Goal: Task Accomplishment & Management: Use online tool/utility

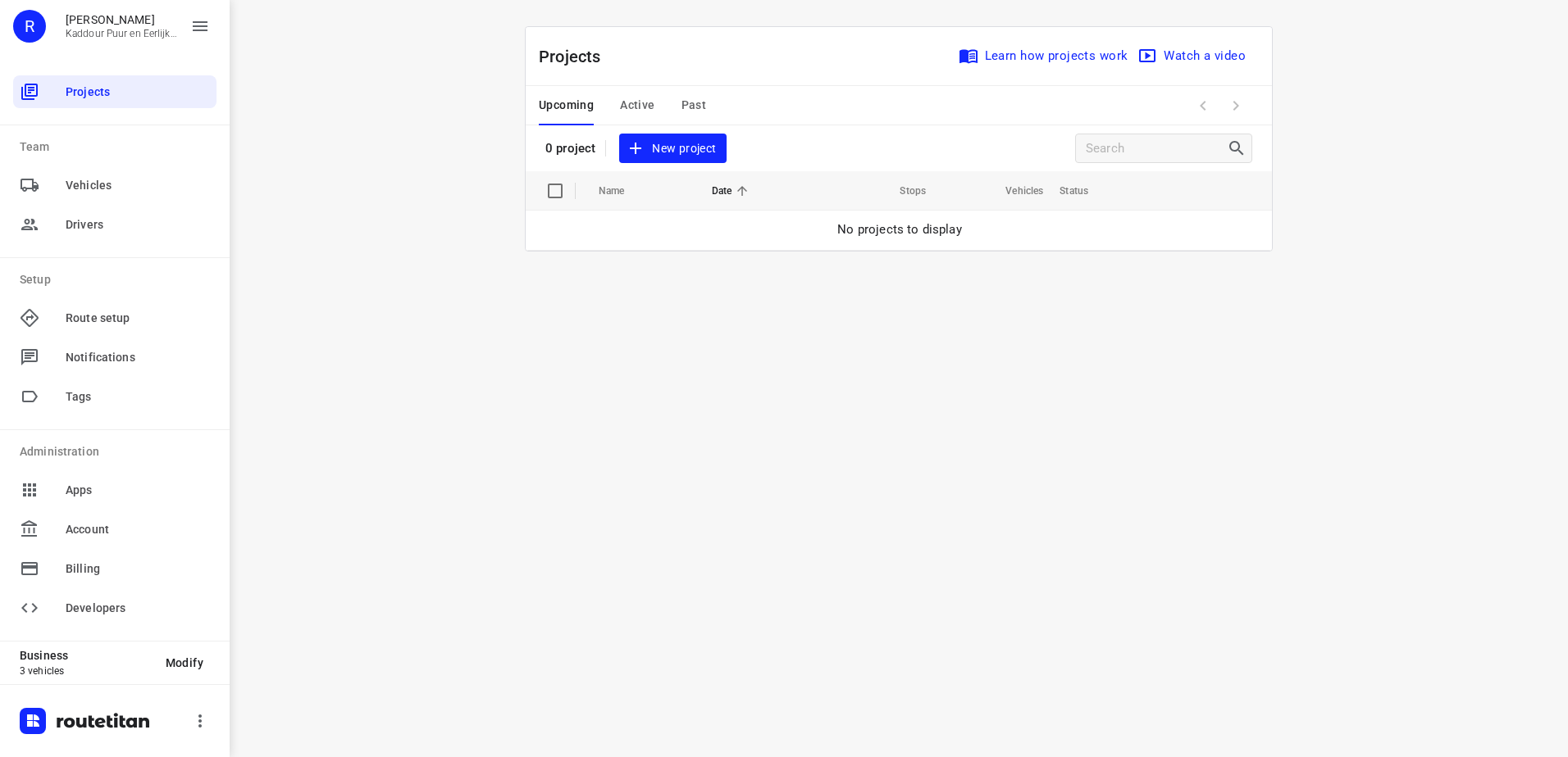
click at [644, 103] on span "Active" at bounding box center [637, 105] width 34 height 21
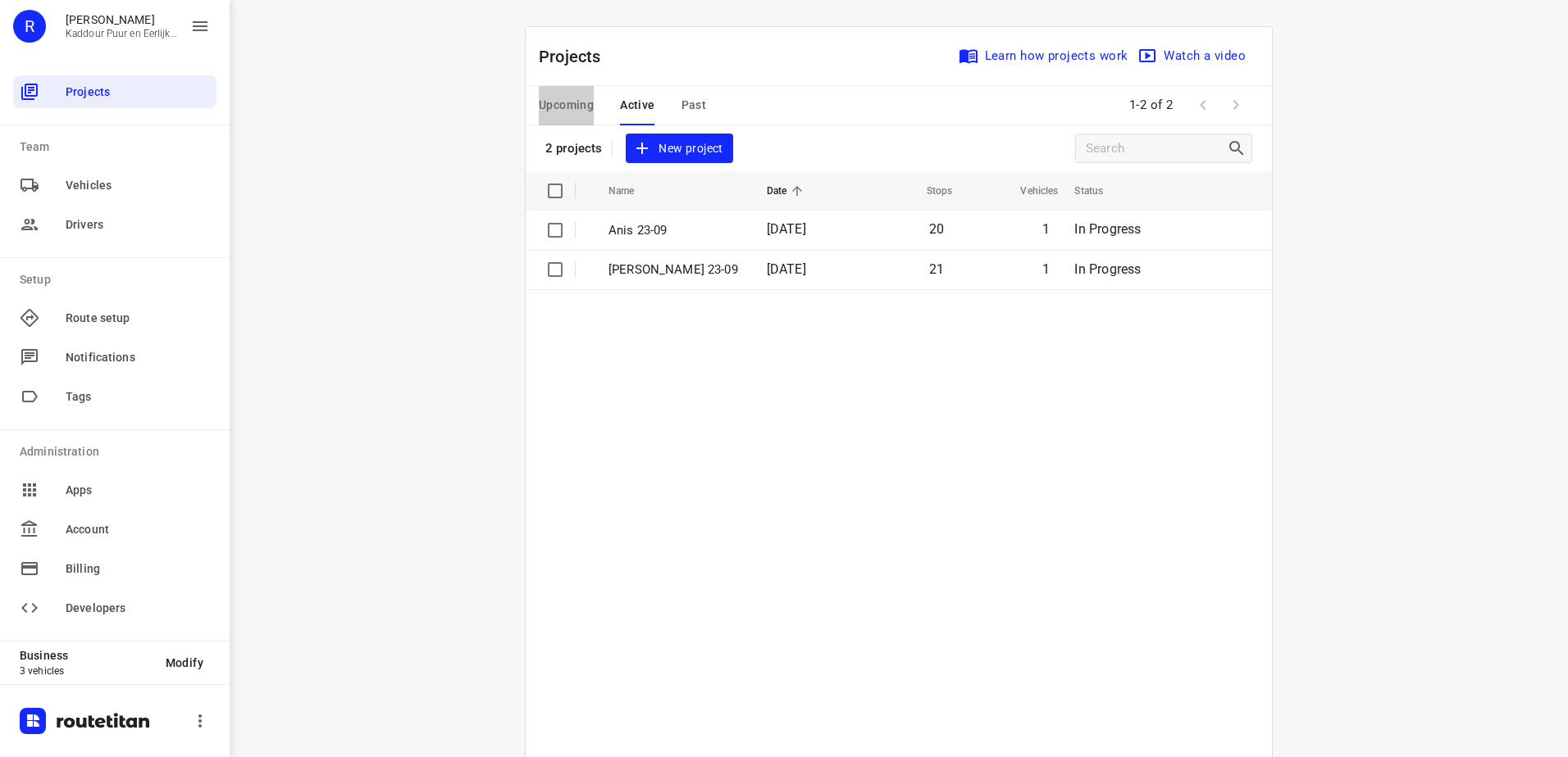
click at [557, 106] on span "Upcoming" at bounding box center [566, 105] width 55 height 21
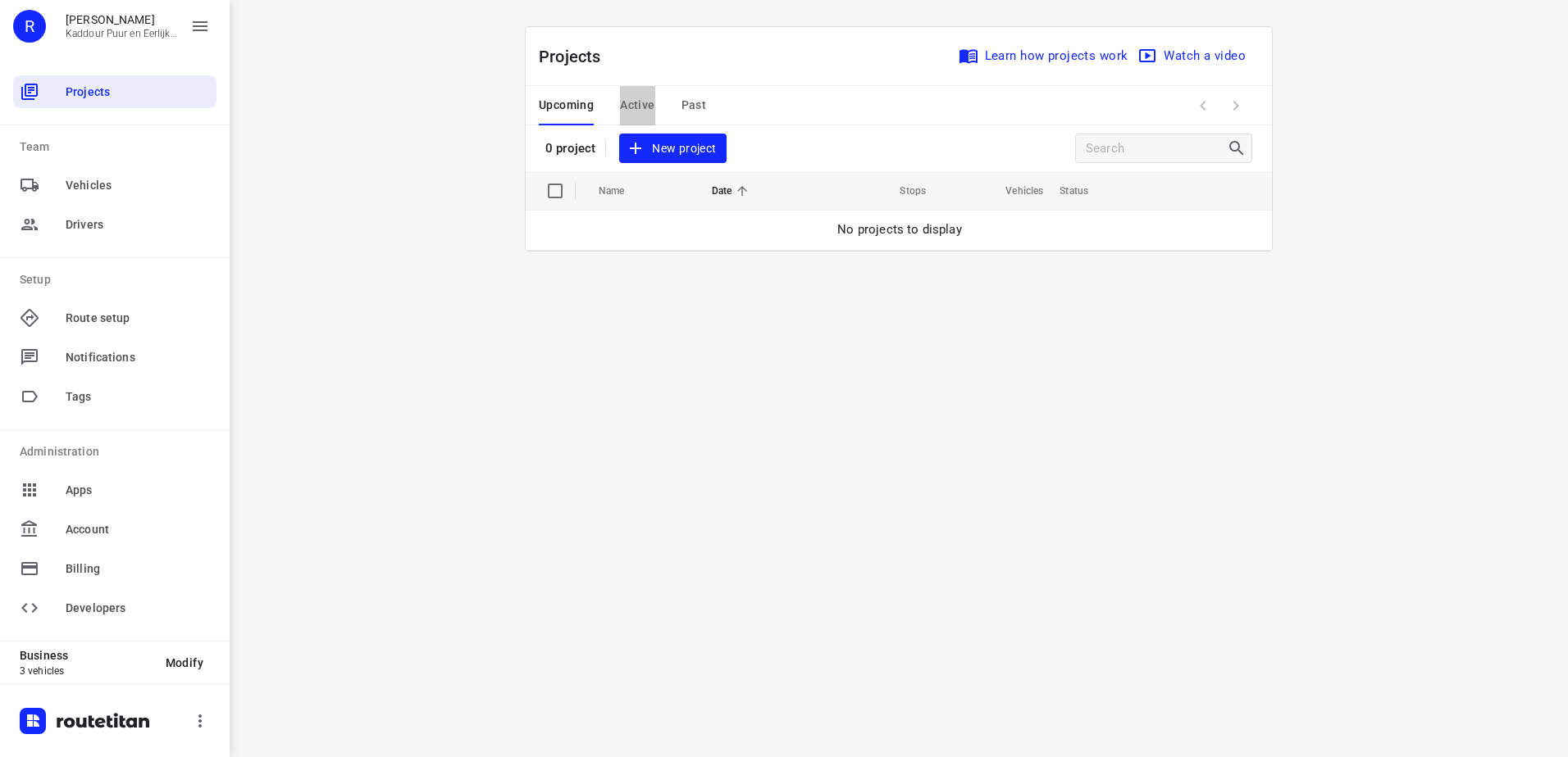
click at [621, 104] on span "Active" at bounding box center [637, 105] width 34 height 21
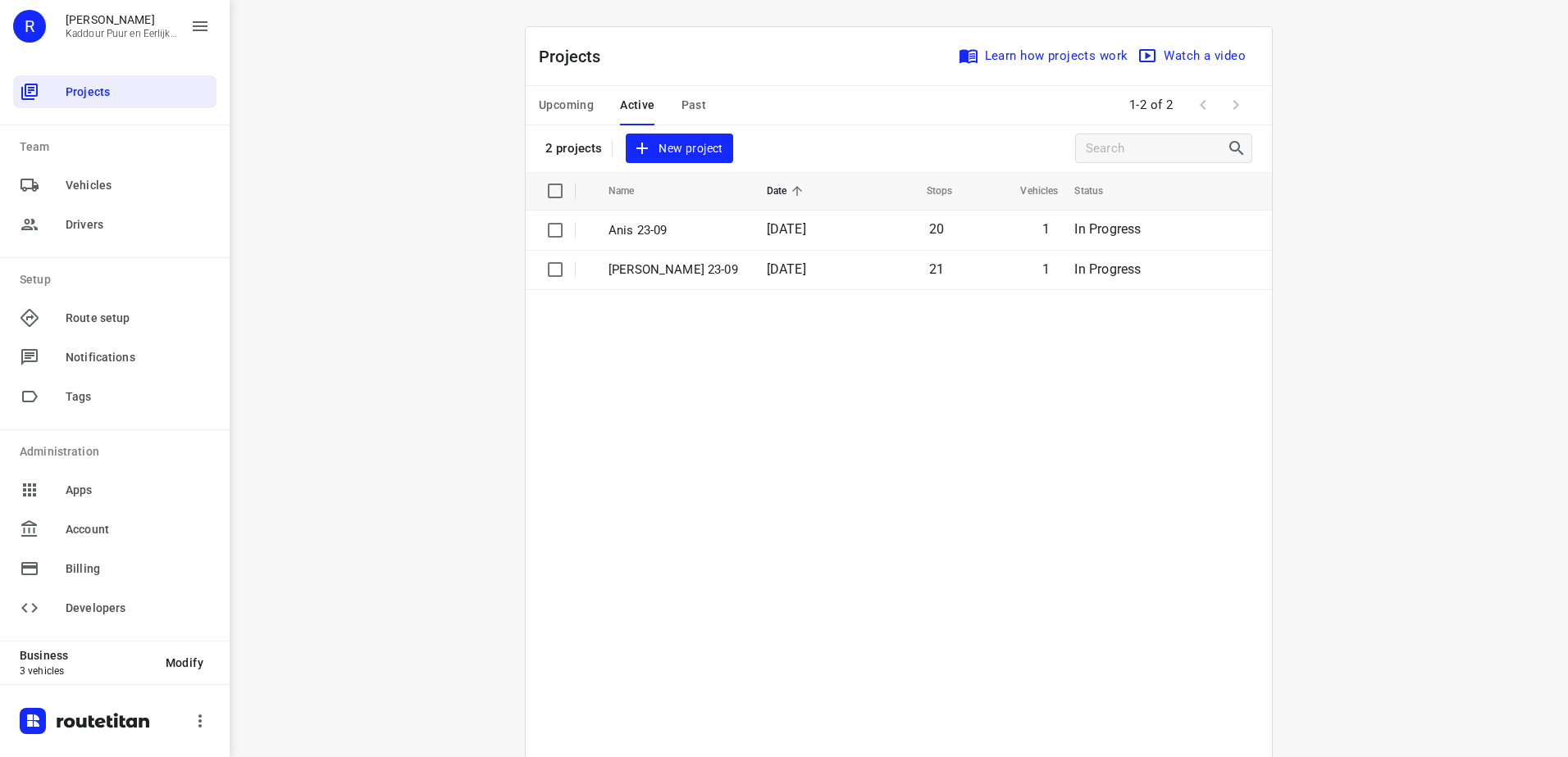
click at [629, 100] on span "Active" at bounding box center [637, 105] width 34 height 21
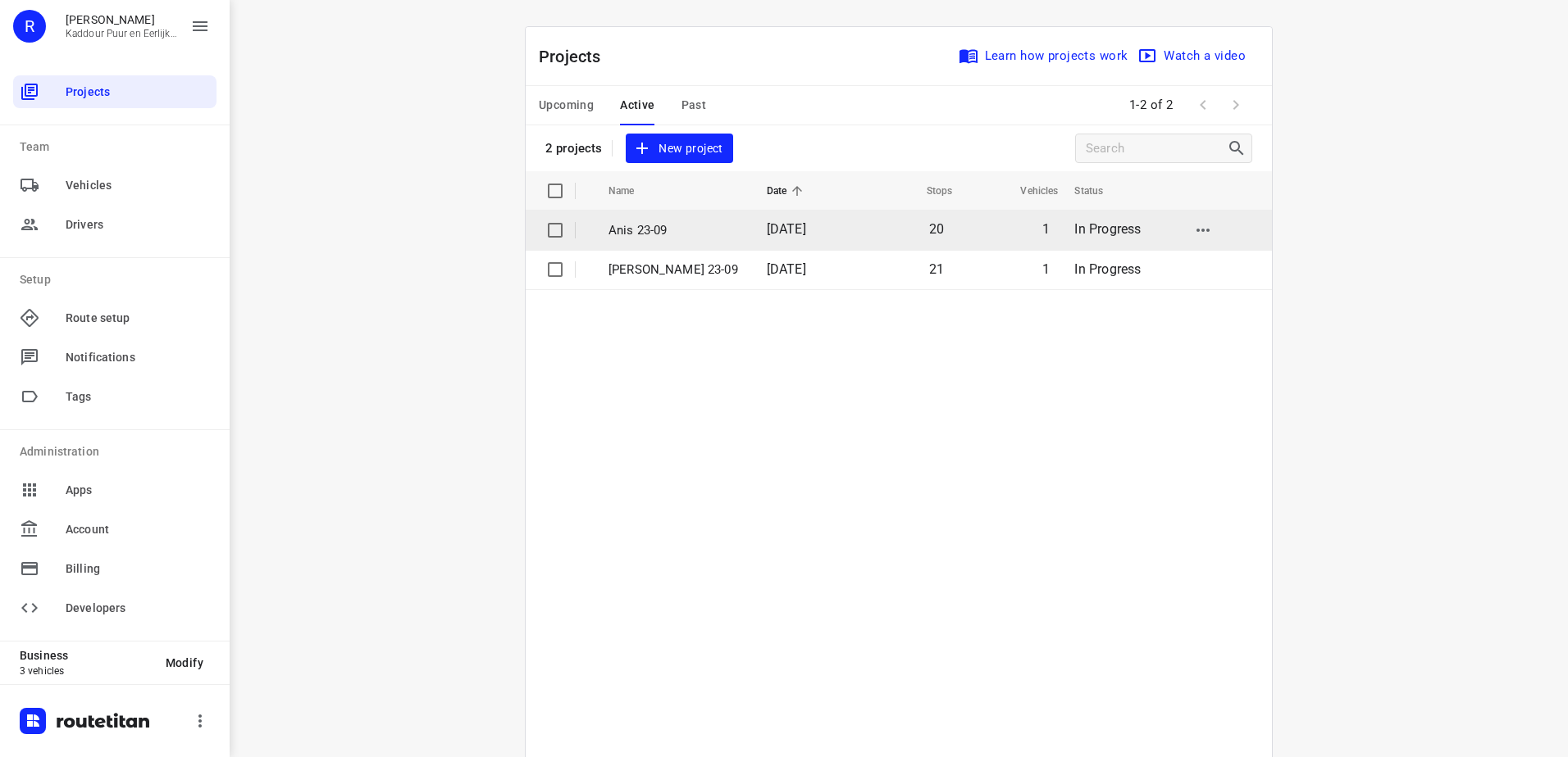
click at [648, 239] on td "Anis 23-09" at bounding box center [672, 230] width 161 height 39
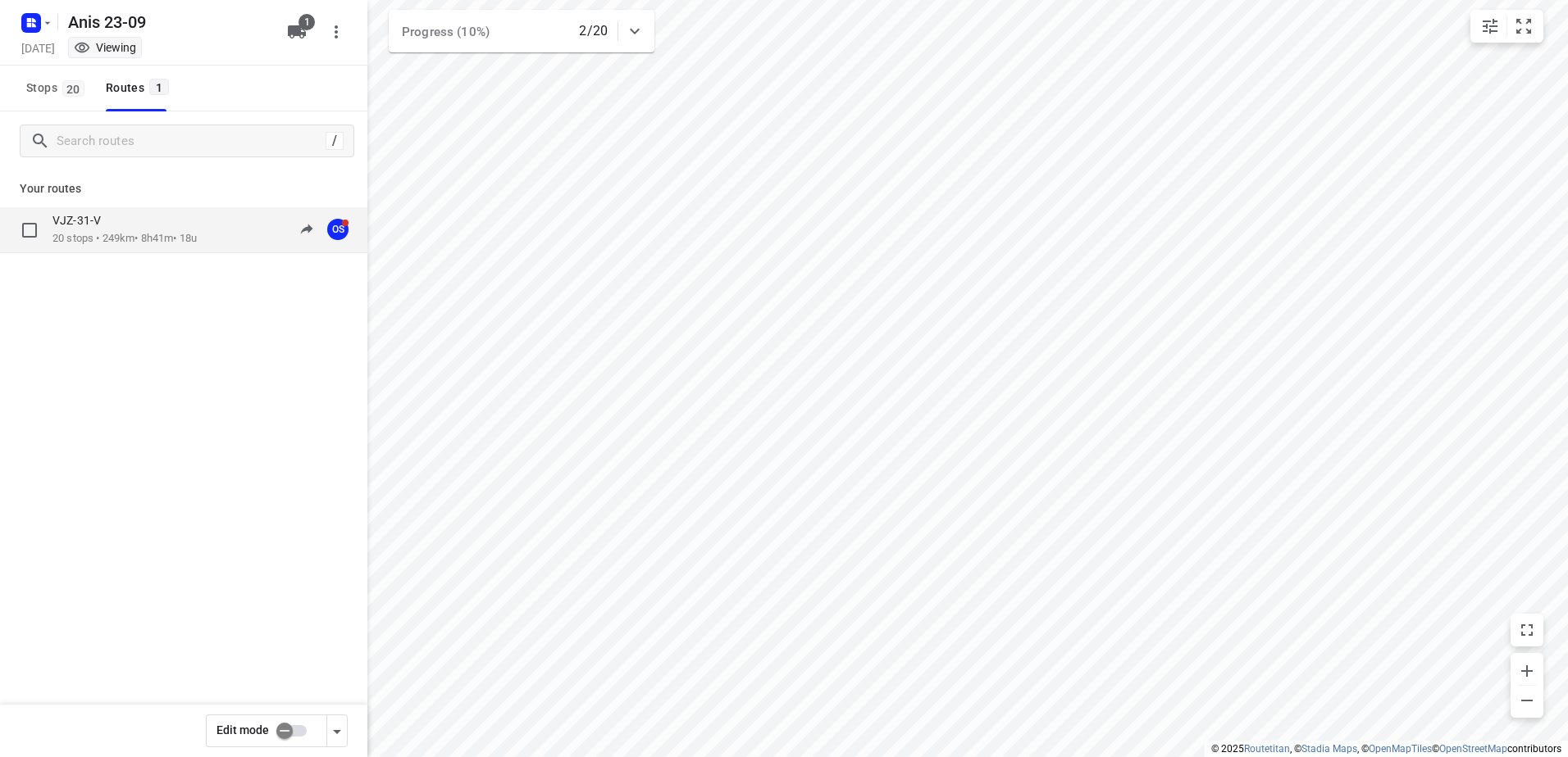
click at [122, 220] on div "VJZ-31-V" at bounding box center [124, 222] width 144 height 18
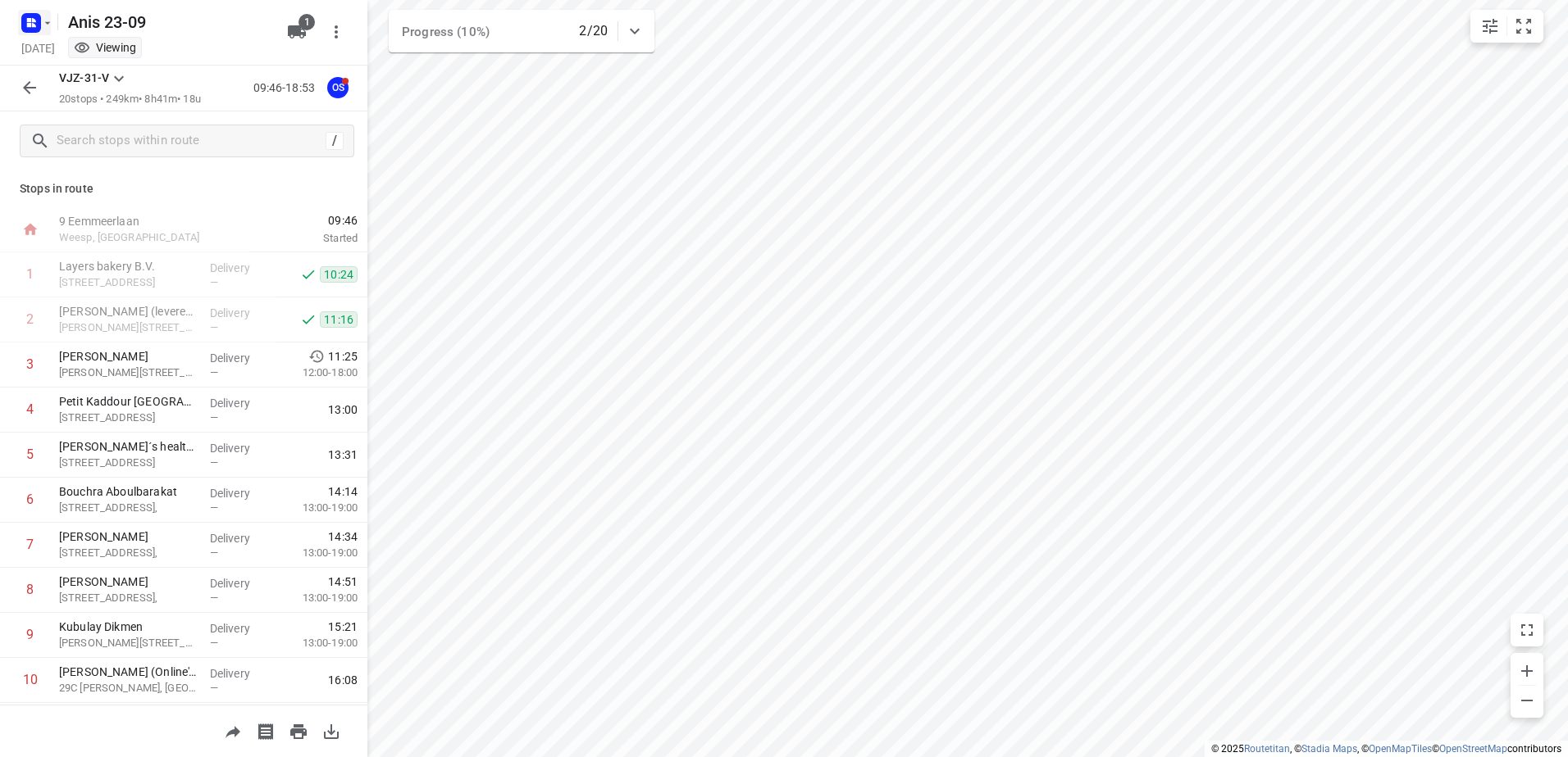
click at [29, 17] on rect "button" at bounding box center [31, 23] width 20 height 20
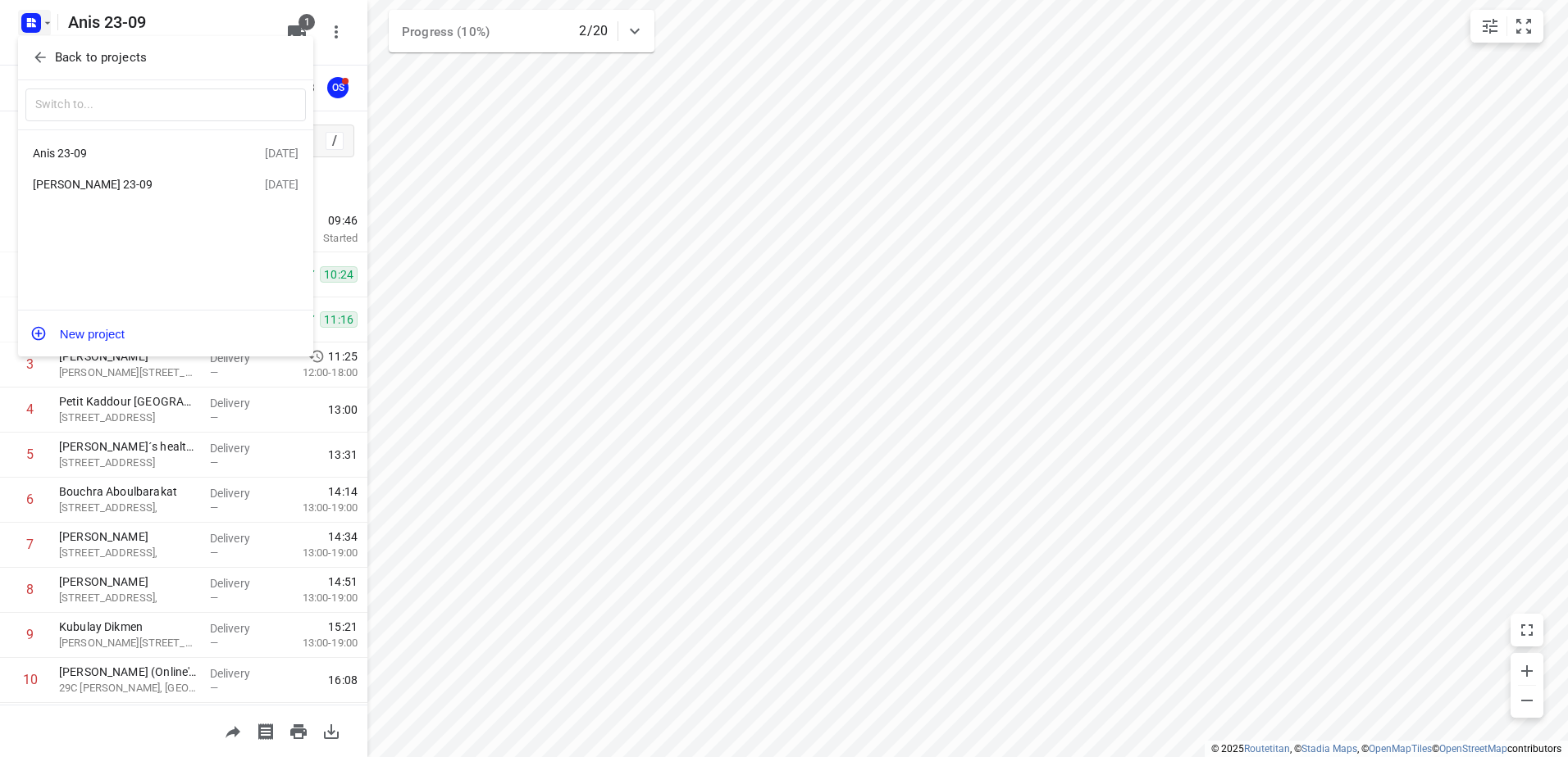
click at [115, 188] on div "[PERSON_NAME] 23-09" at bounding box center [127, 184] width 189 height 13
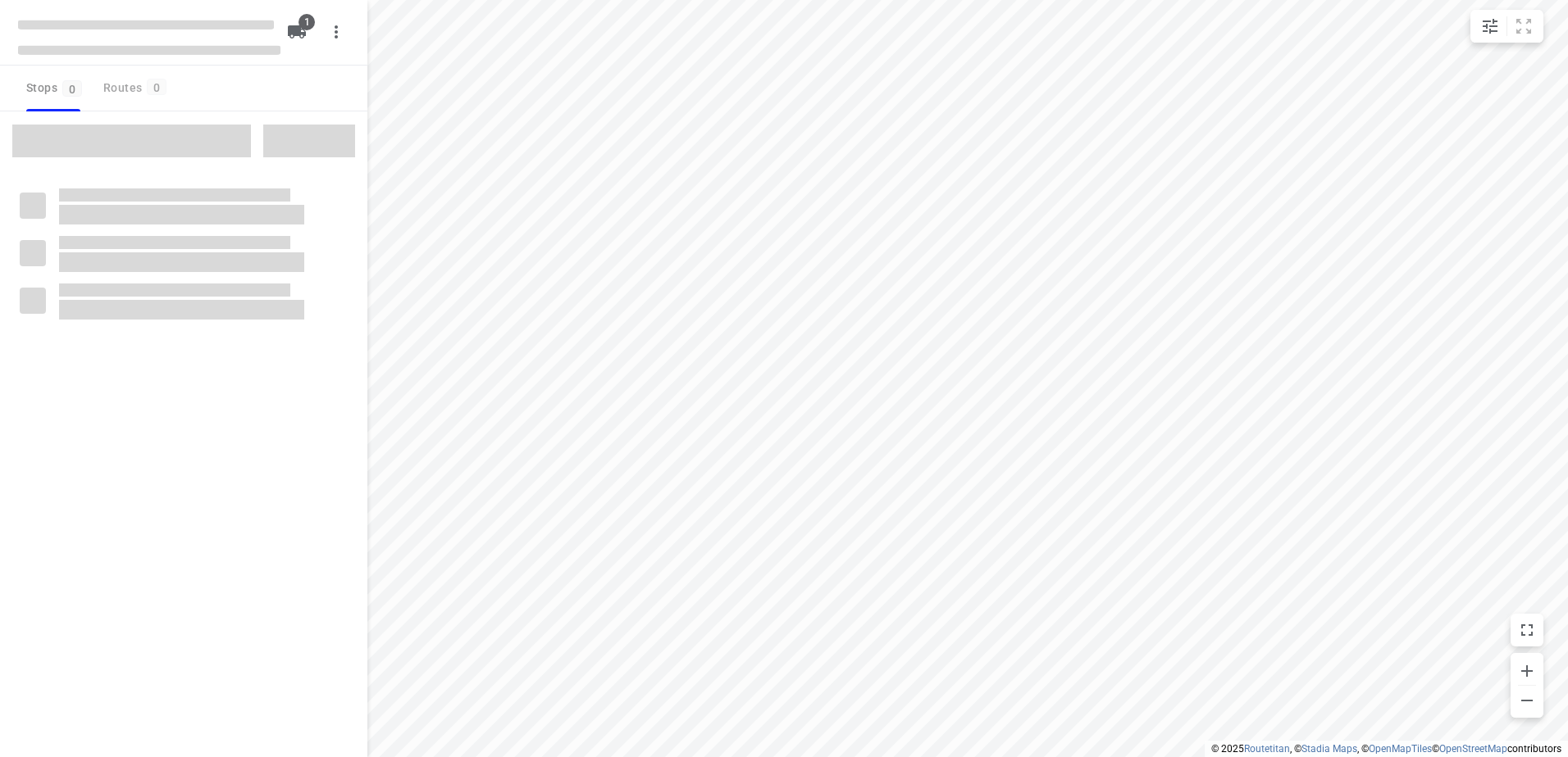
type input "distance"
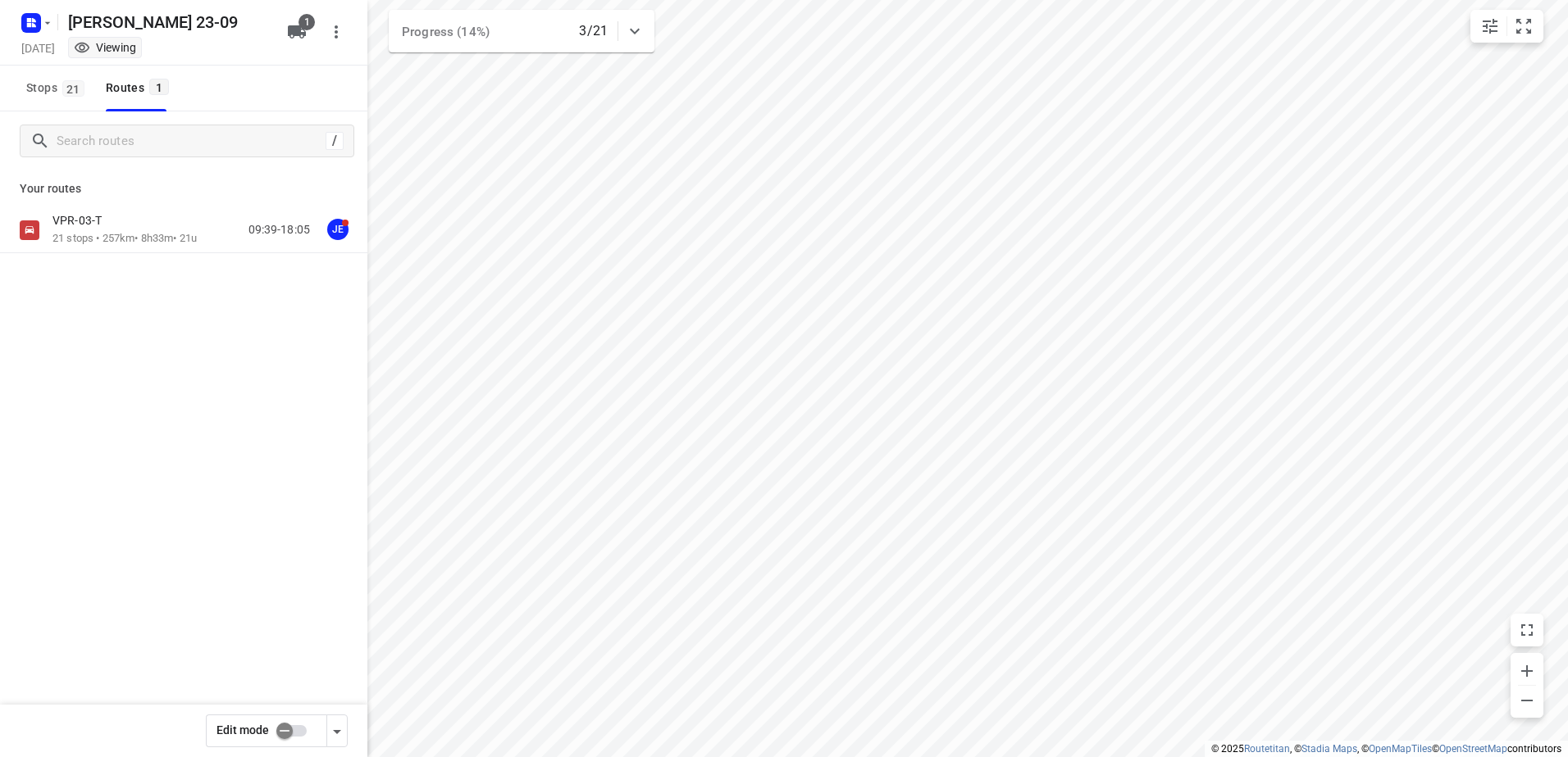
click at [137, 222] on div "VPR-03-T" at bounding box center [124, 222] width 144 height 18
